Goal: Information Seeking & Learning: Learn about a topic

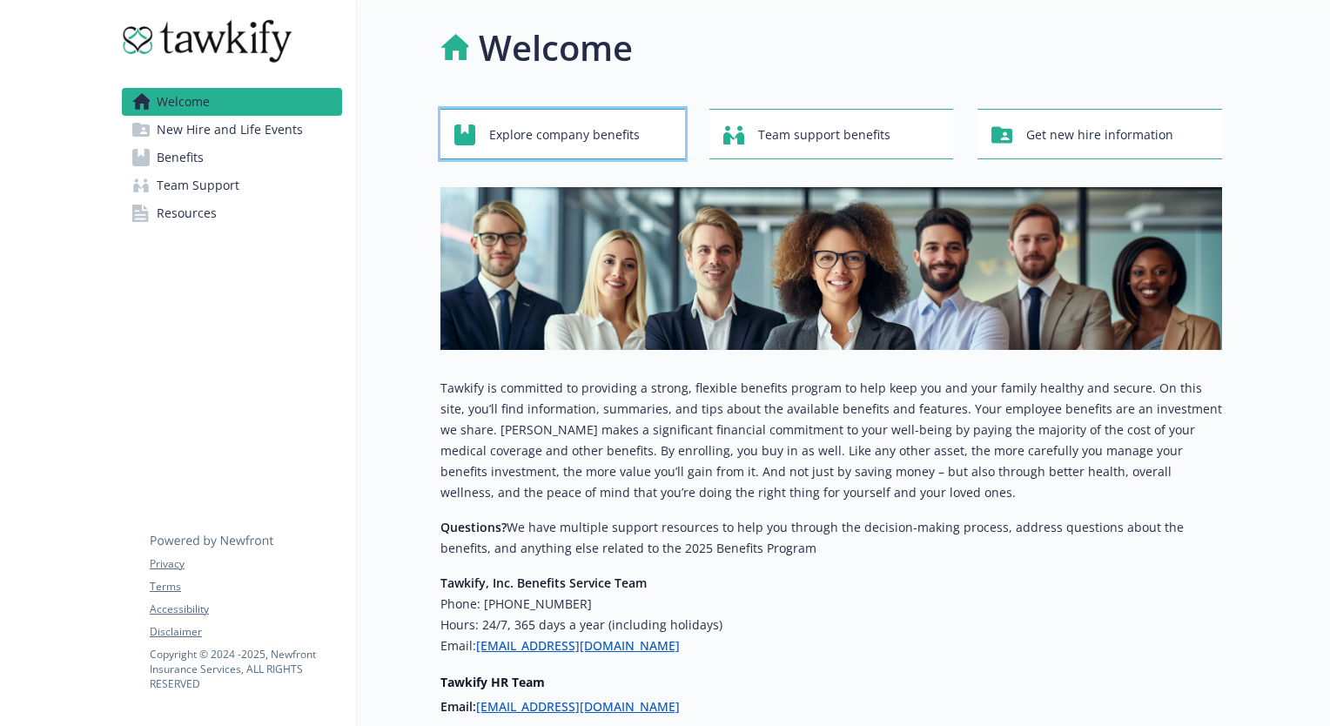
click at [621, 141] on span "Explore company benefits" at bounding box center [564, 134] width 151 height 33
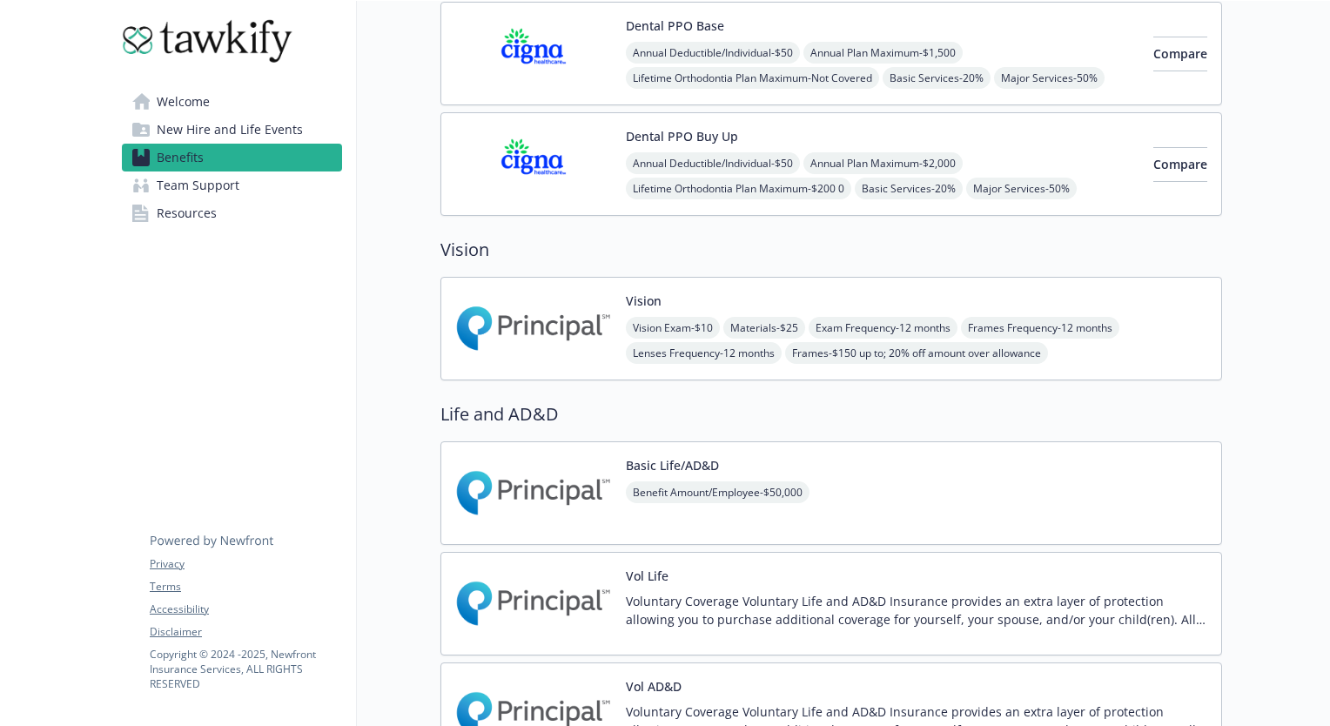
scroll to position [1018, 0]
